Goal: Understand process/instructions: Learn how to perform a task or action

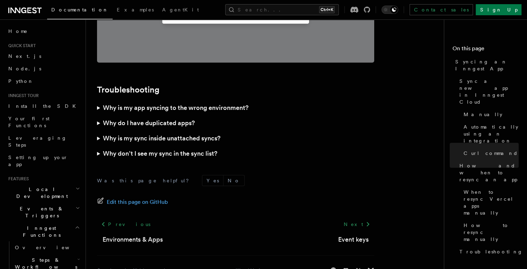
scroll to position [2031, 0]
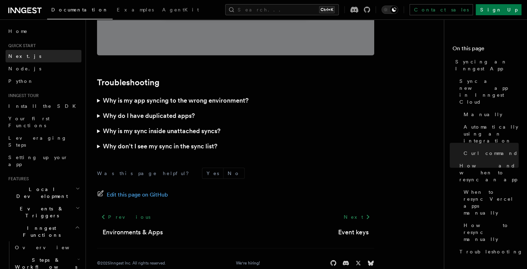
click at [23, 56] on span "Next.js" at bounding box center [24, 56] width 33 height 6
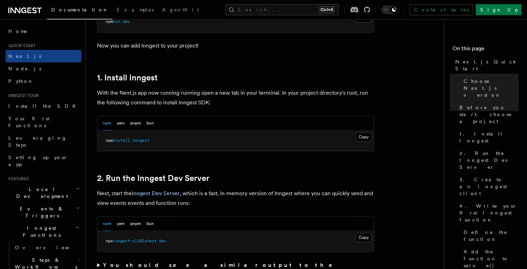
scroll to position [342, 0]
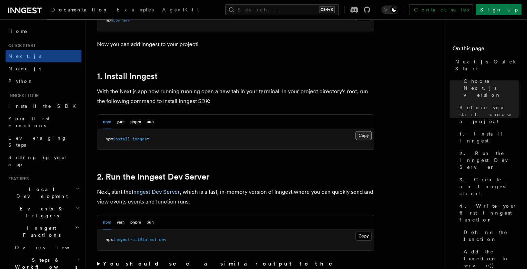
click at [366, 137] on button "Copy Copied" at bounding box center [363, 135] width 16 height 9
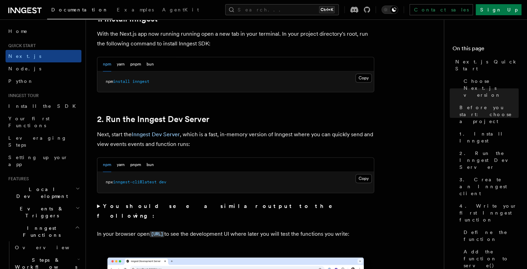
scroll to position [403, 0]
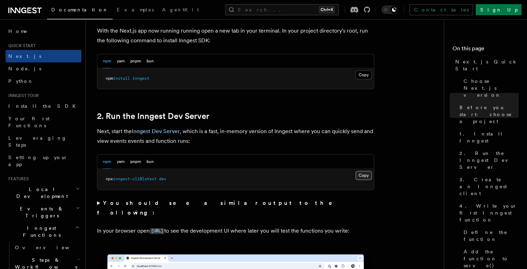
click at [369, 179] on pre "npx inngest-cli@latest dev" at bounding box center [235, 179] width 276 height 21
click at [367, 176] on button "Copy Copied" at bounding box center [363, 175] width 16 height 9
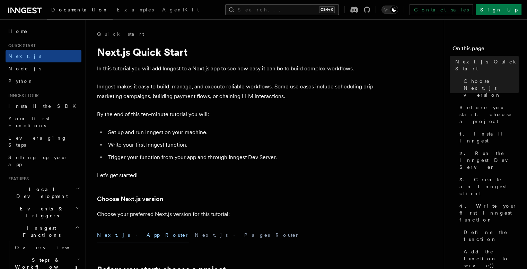
scroll to position [0, 0]
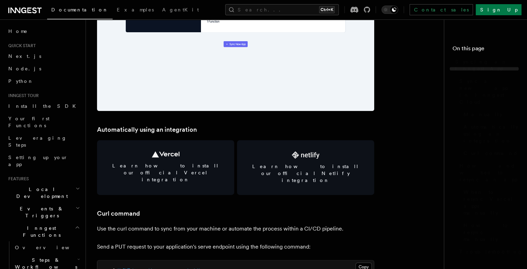
scroll to position [1865, 0]
